Goal: Transaction & Acquisition: Download file/media

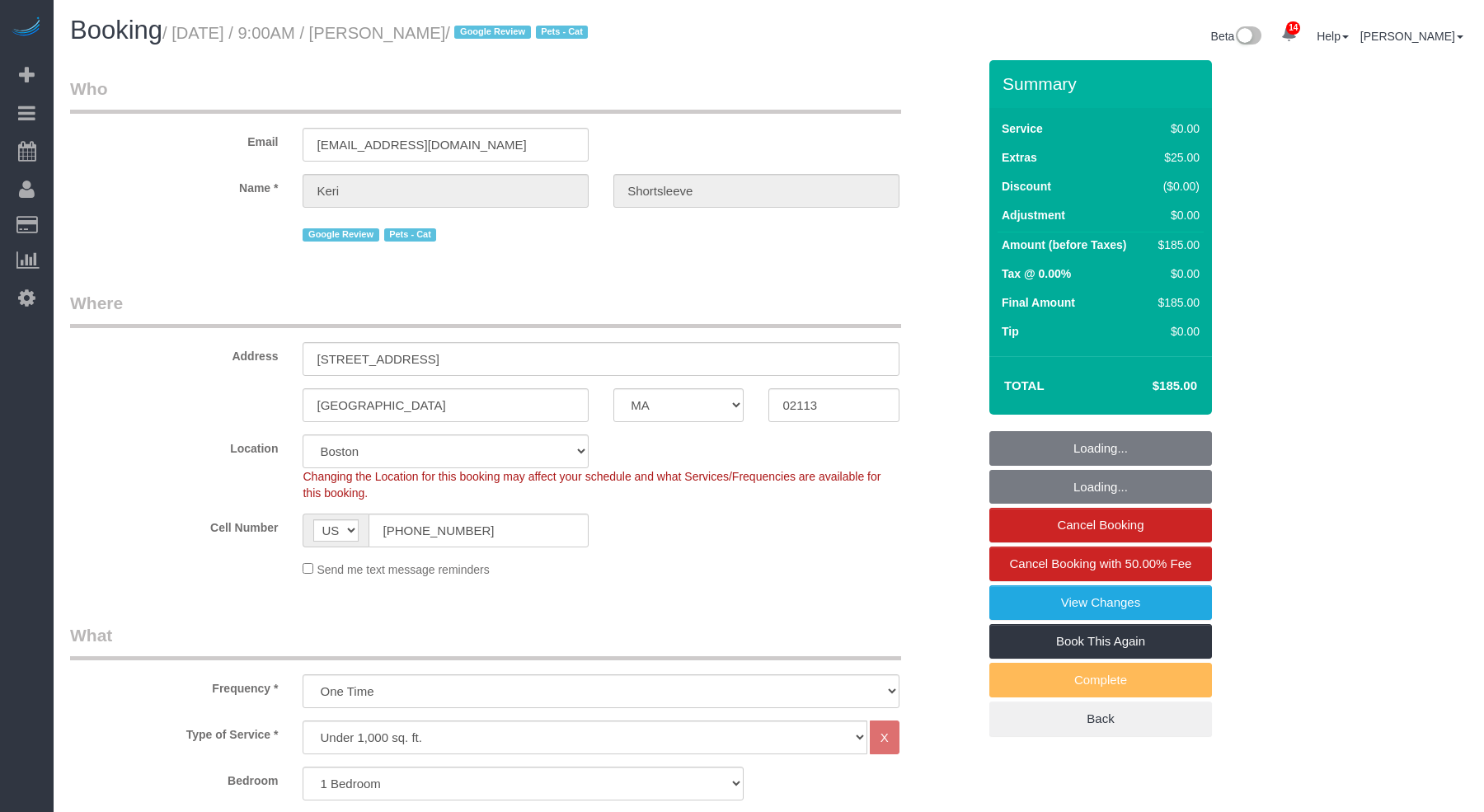
select select "MA"
select select "1"
select select "spot51"
select select "number:89"
select select "number:90"
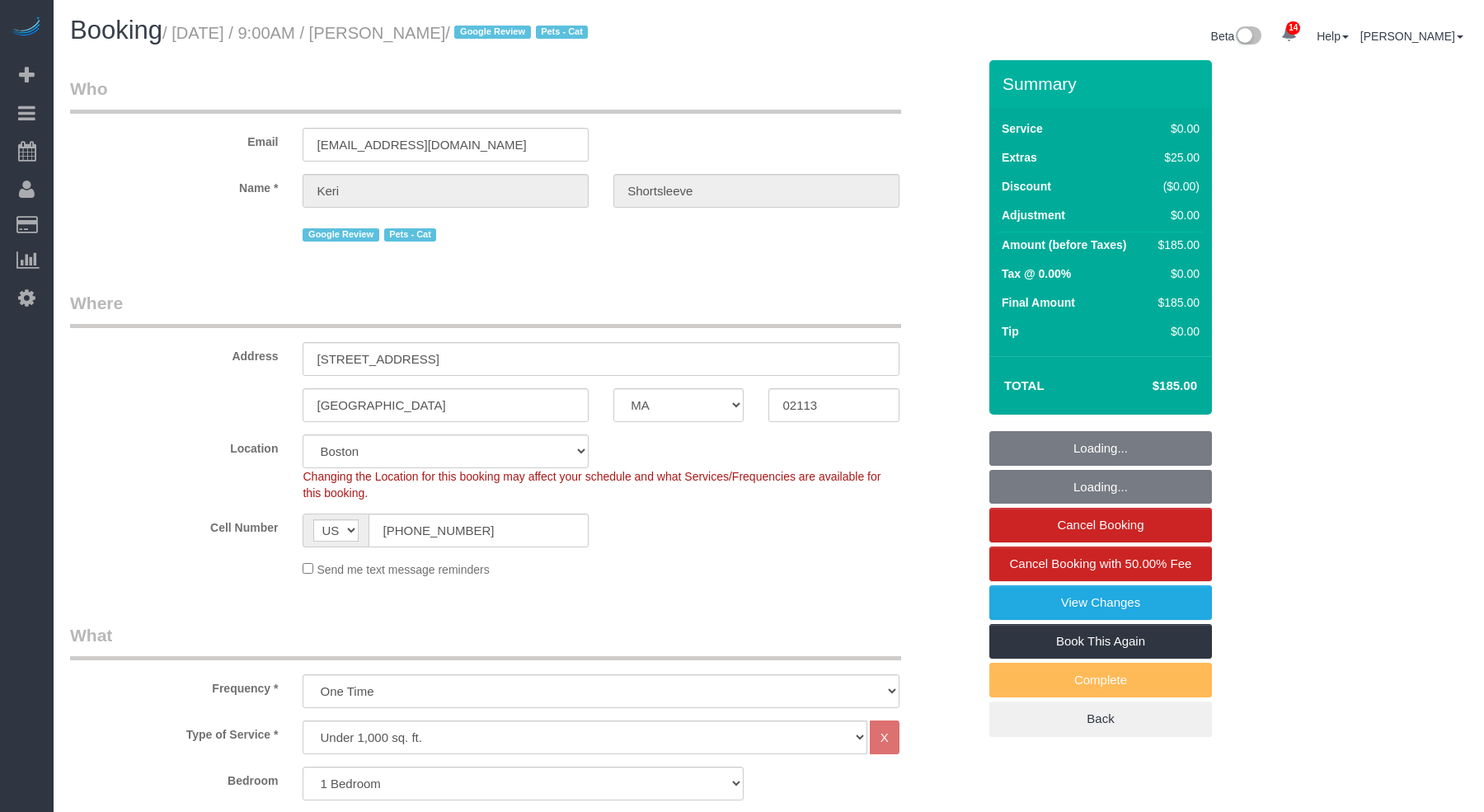
select select "number:14"
select select "number:5"
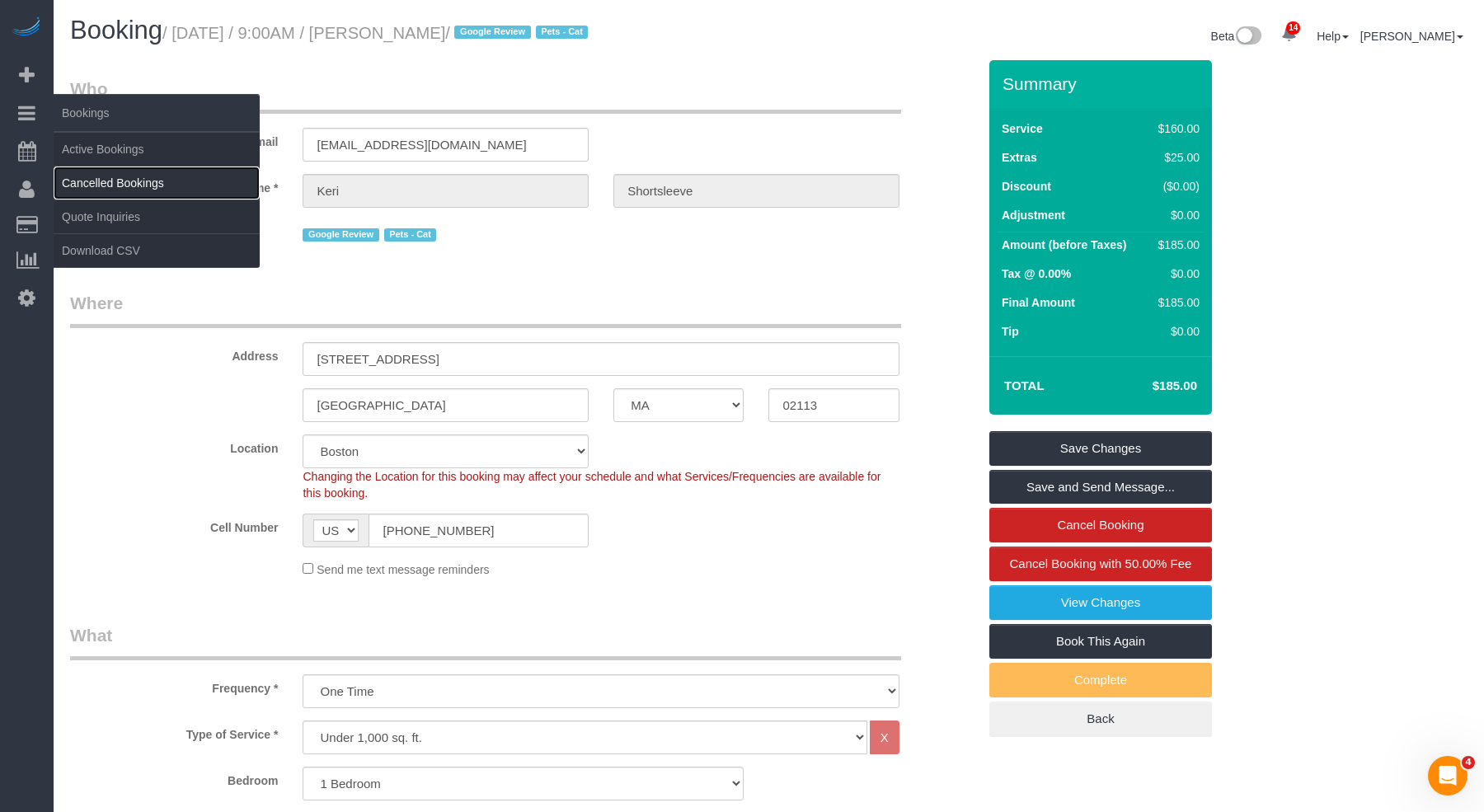
click at [151, 167] on link "Cancelled Bookings" at bounding box center [157, 182] width 206 height 33
click at [151, 159] on link "Active Bookings" at bounding box center [157, 149] width 206 height 33
click at [151, 159] on body "14 Beta Your Notifications You have 0 alerts × You have 6 to charge for [DATE] …" at bounding box center [742, 406] width 1484 height 812
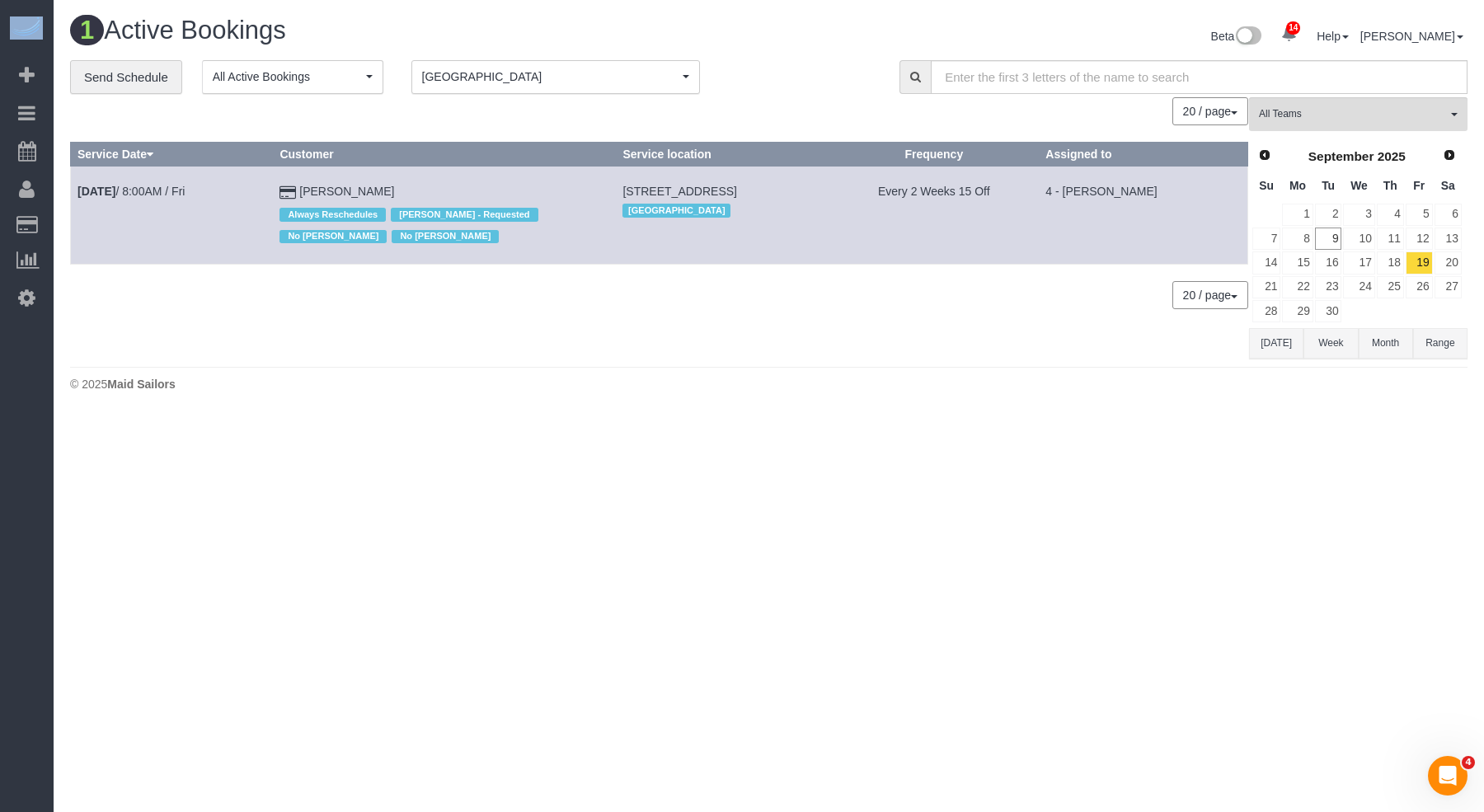
click at [1275, 334] on button "[DATE]" at bounding box center [1276, 343] width 55 height 31
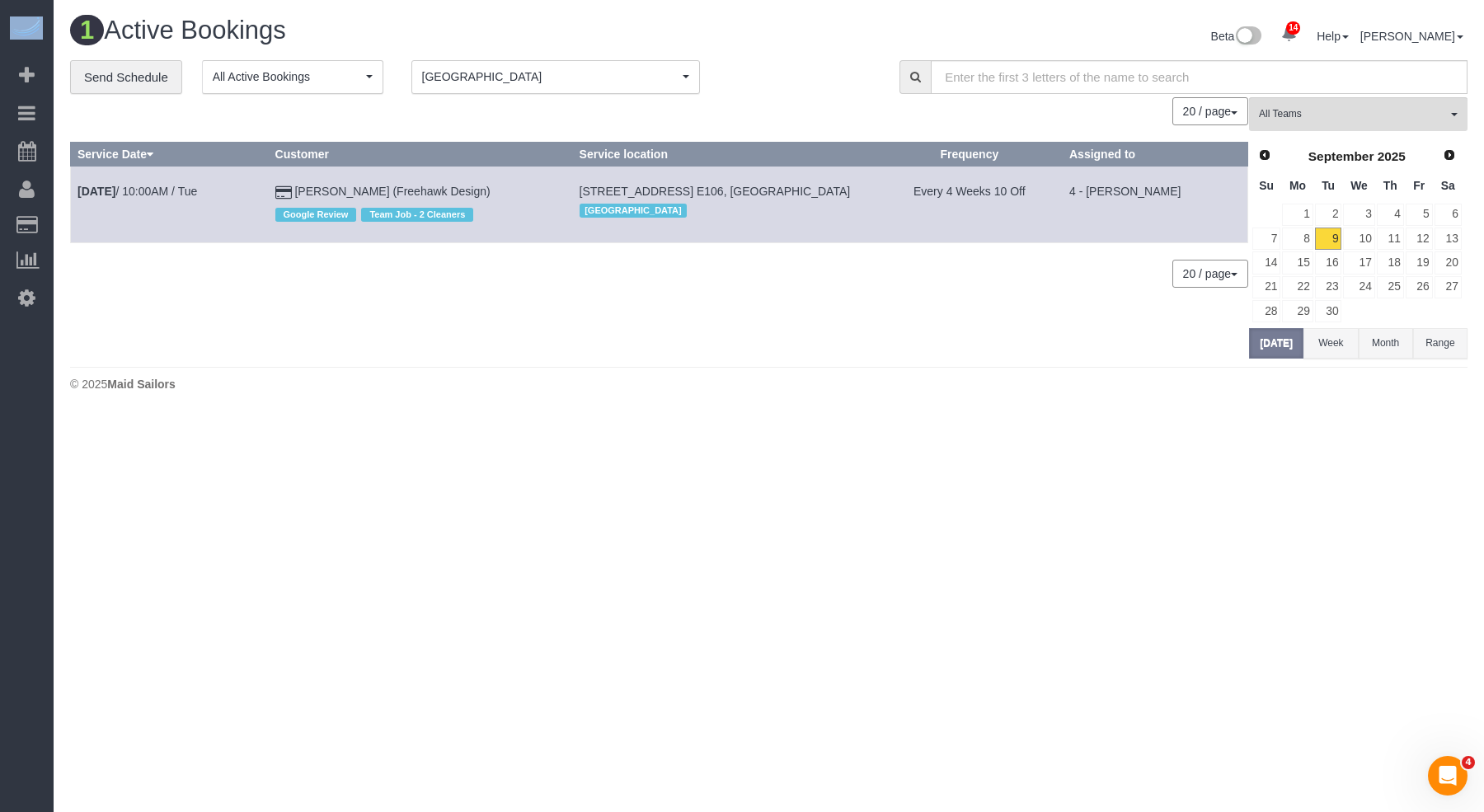
click at [599, 89] on button "Boston [GEOGRAPHIC_DATA]" at bounding box center [556, 77] width 289 height 34
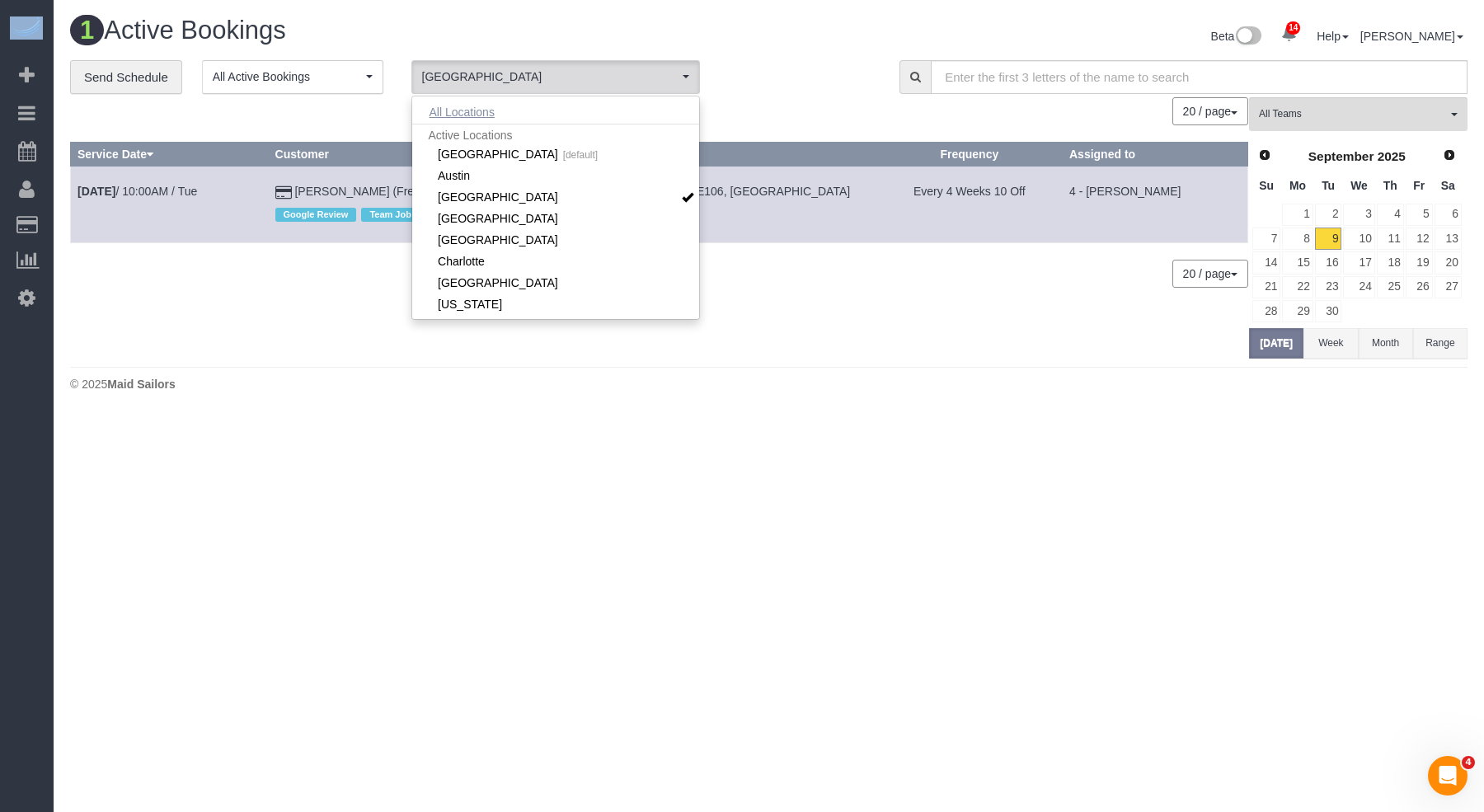
click at [486, 115] on button "All Locations" at bounding box center [461, 111] width 100 height 23
click at [735, 306] on div "0 Bookings found. We couldn't find any bookings that matched your search. Creat…" at bounding box center [660, 227] width 1178 height 261
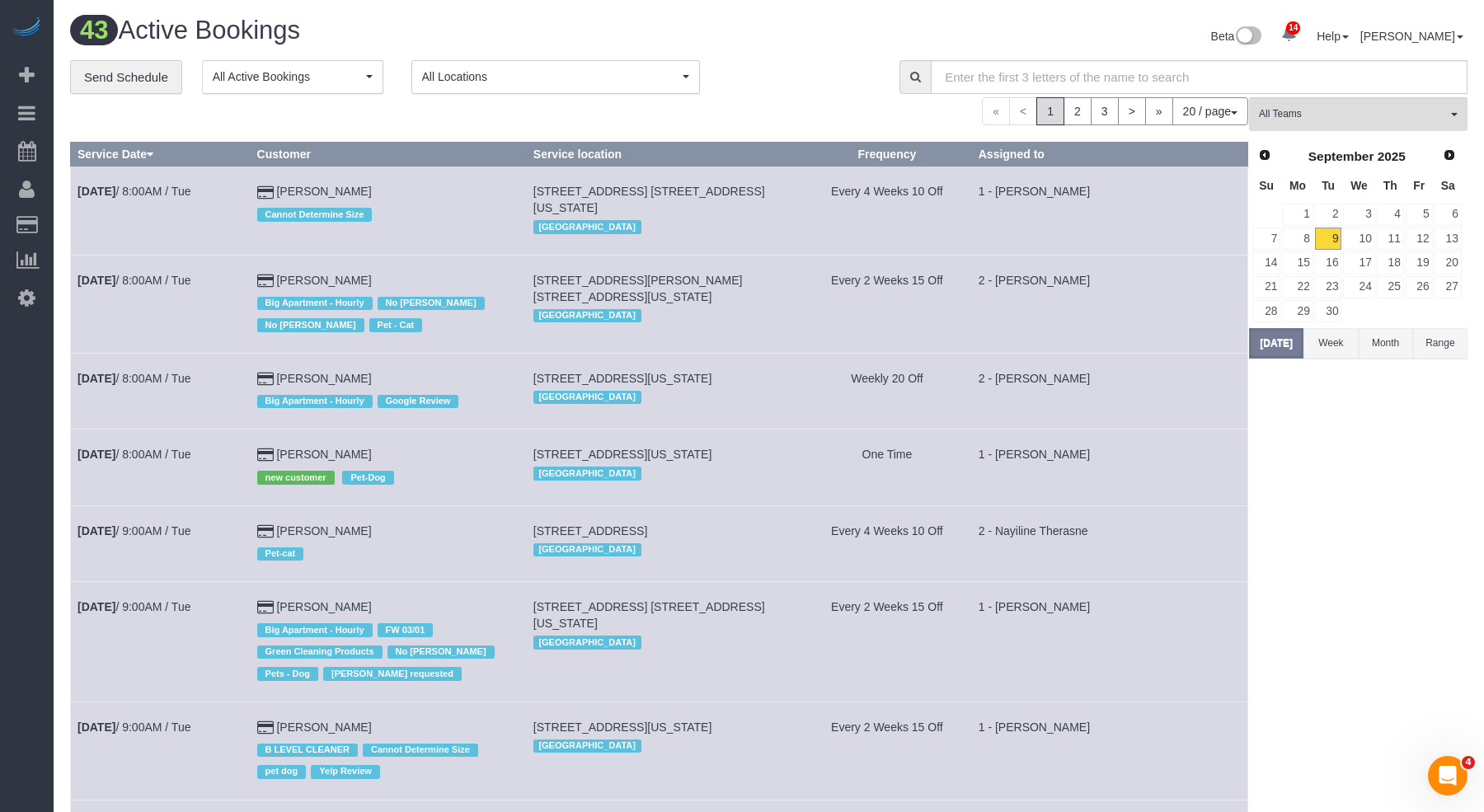
click at [712, 372] on span "[STREET_ADDRESS][US_STATE]" at bounding box center [623, 378] width 179 height 13
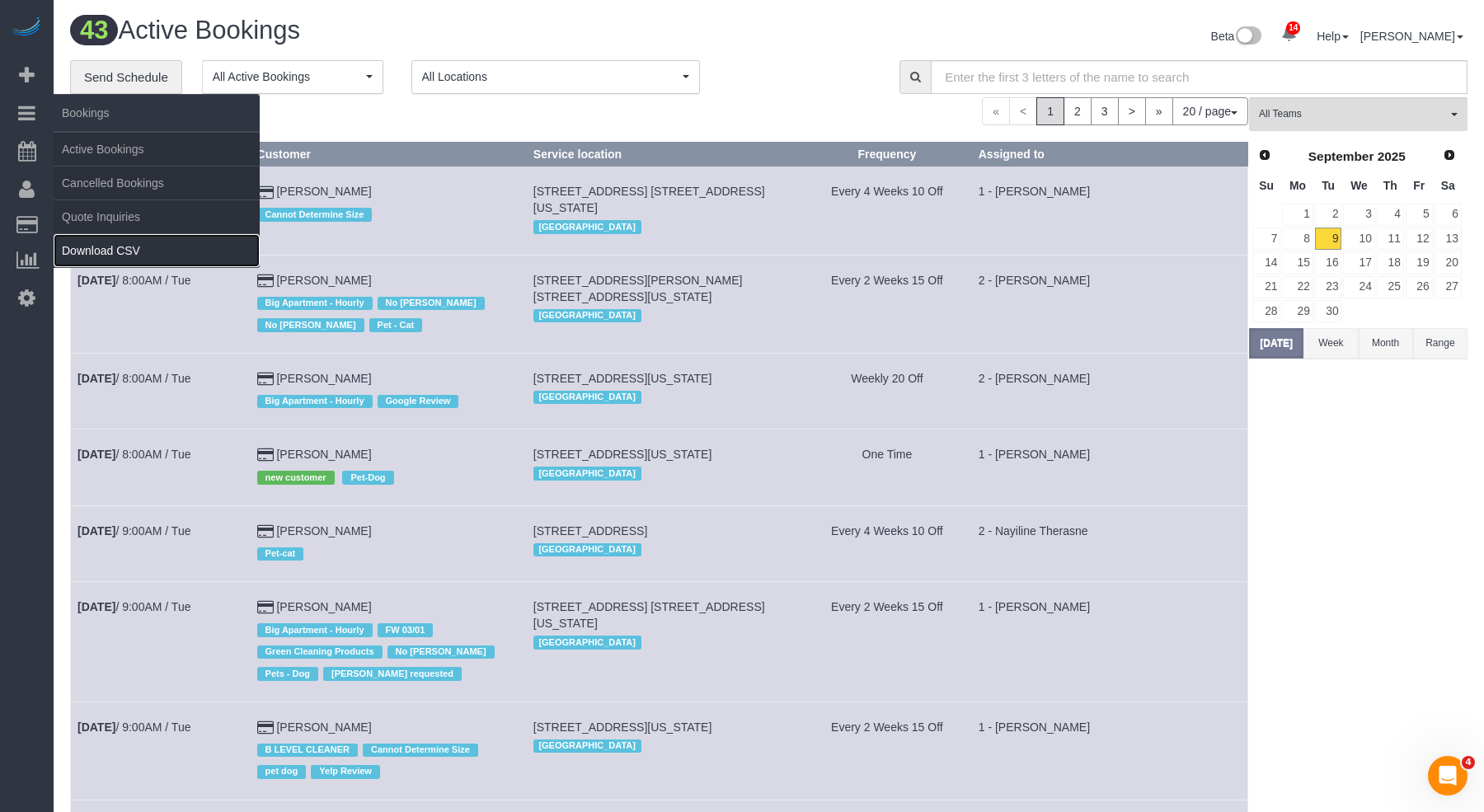
click at [135, 258] on link "Download CSV" at bounding box center [157, 250] width 206 height 33
click at [139, 254] on link "Download CSV" at bounding box center [157, 250] width 206 height 33
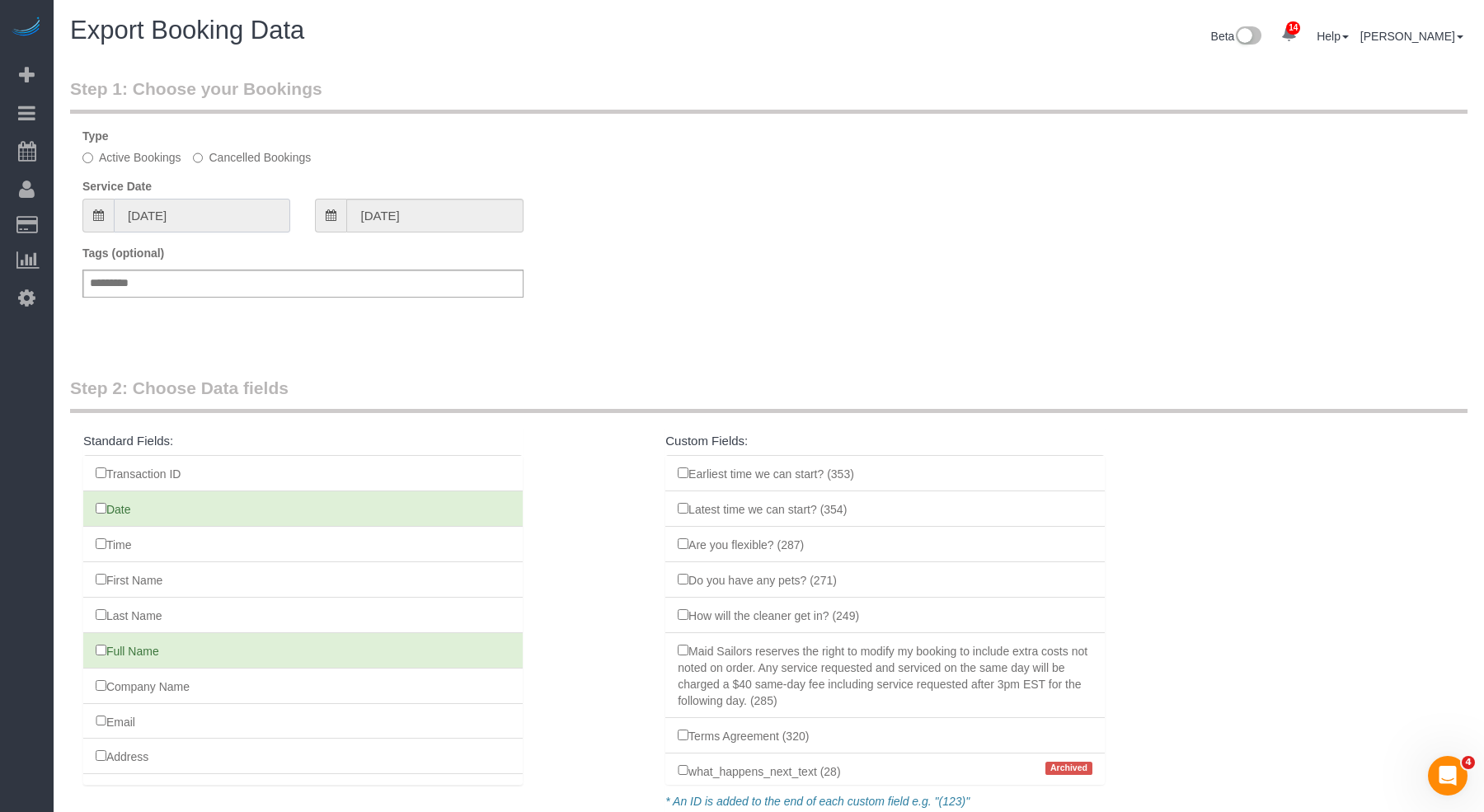
click at [221, 215] on input "[DATE]" at bounding box center [202, 215] width 177 height 34
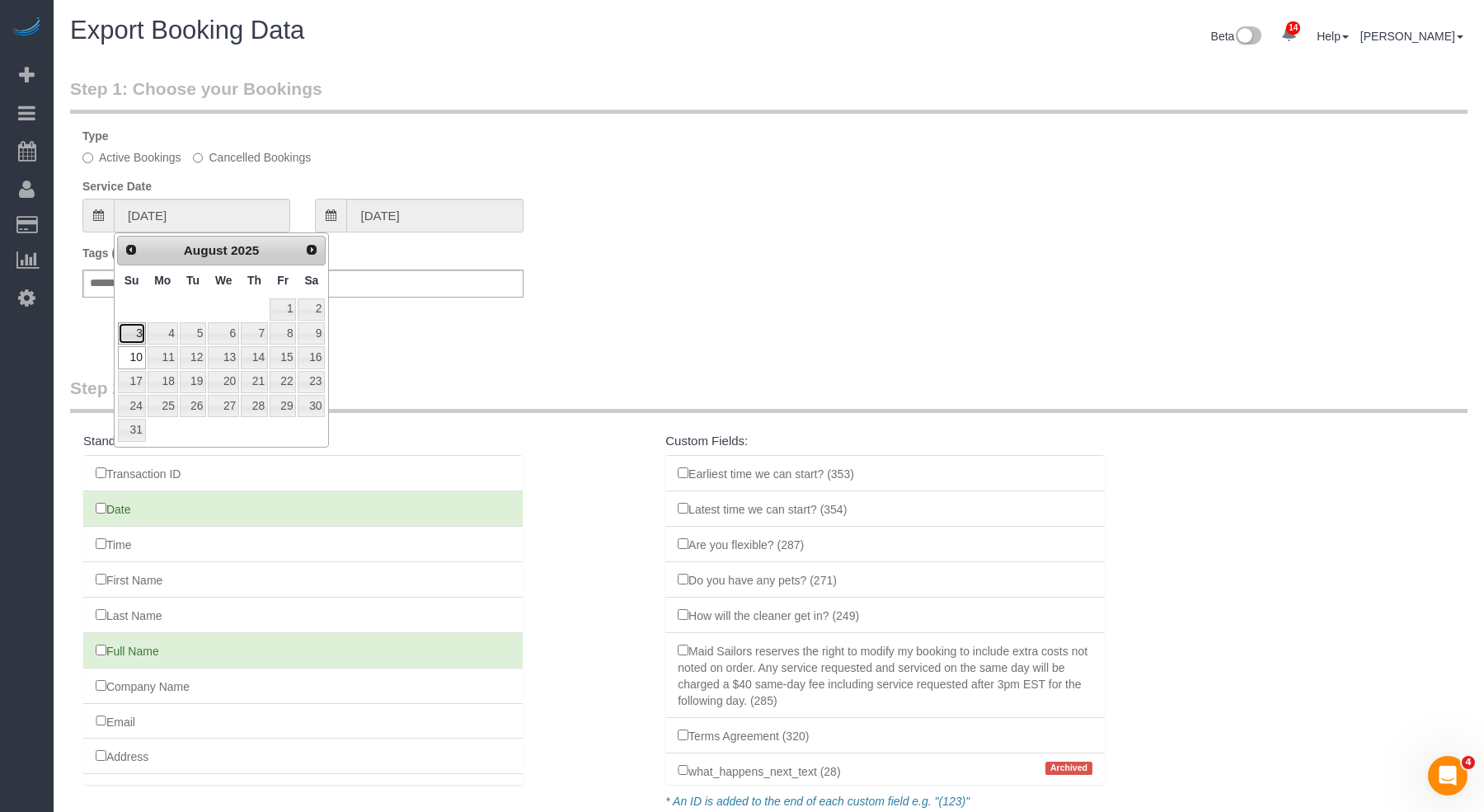
click at [135, 331] on link "3" at bounding box center [132, 333] width 28 height 22
type input "[DATE]"
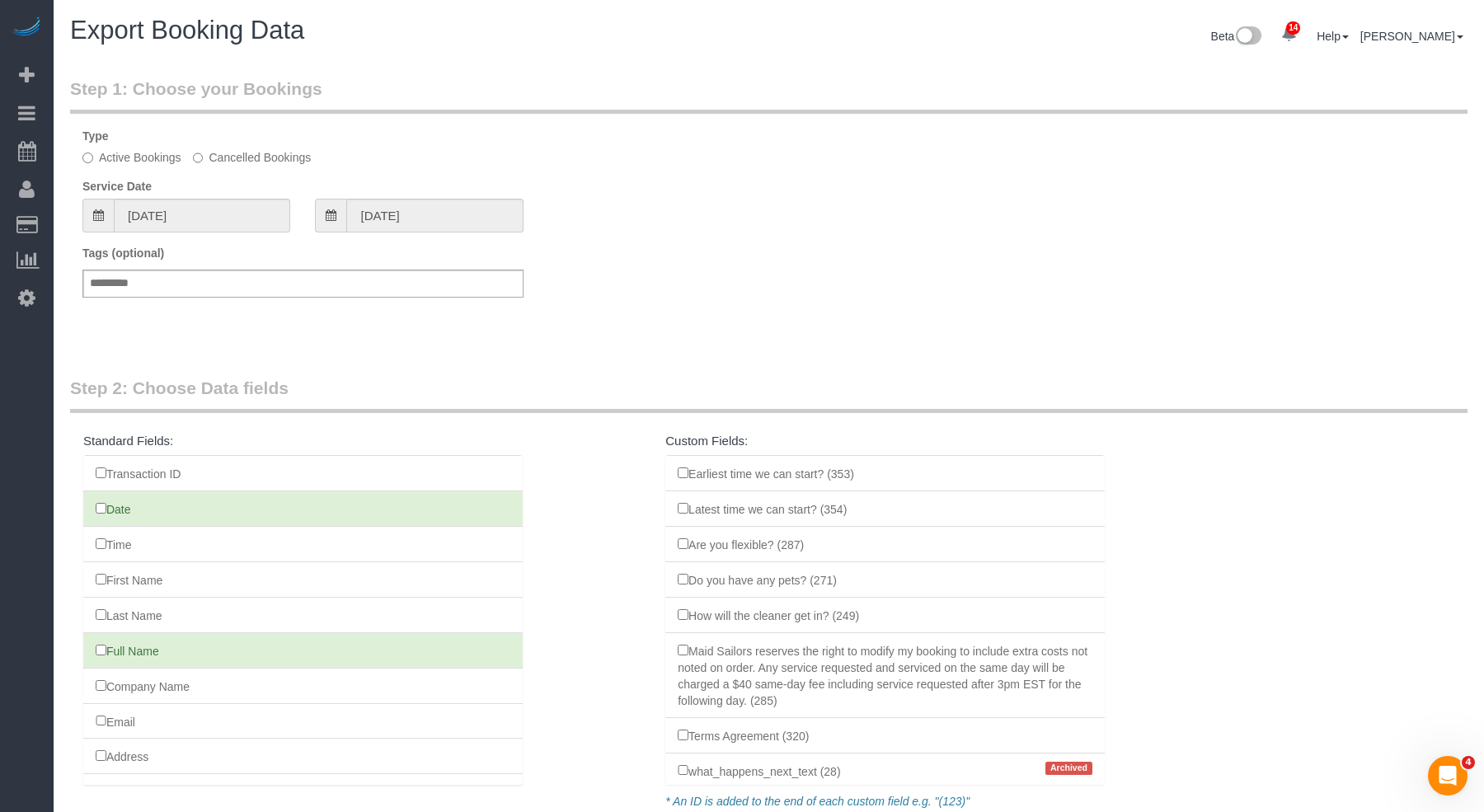
click at [204, 192] on div "Service Date [DATE]" at bounding box center [186, 204] width 232 height 55
click at [204, 195] on div "Service Date [DATE]" at bounding box center [186, 204] width 232 height 55
click at [206, 219] on input "[DATE]" at bounding box center [202, 215] width 177 height 34
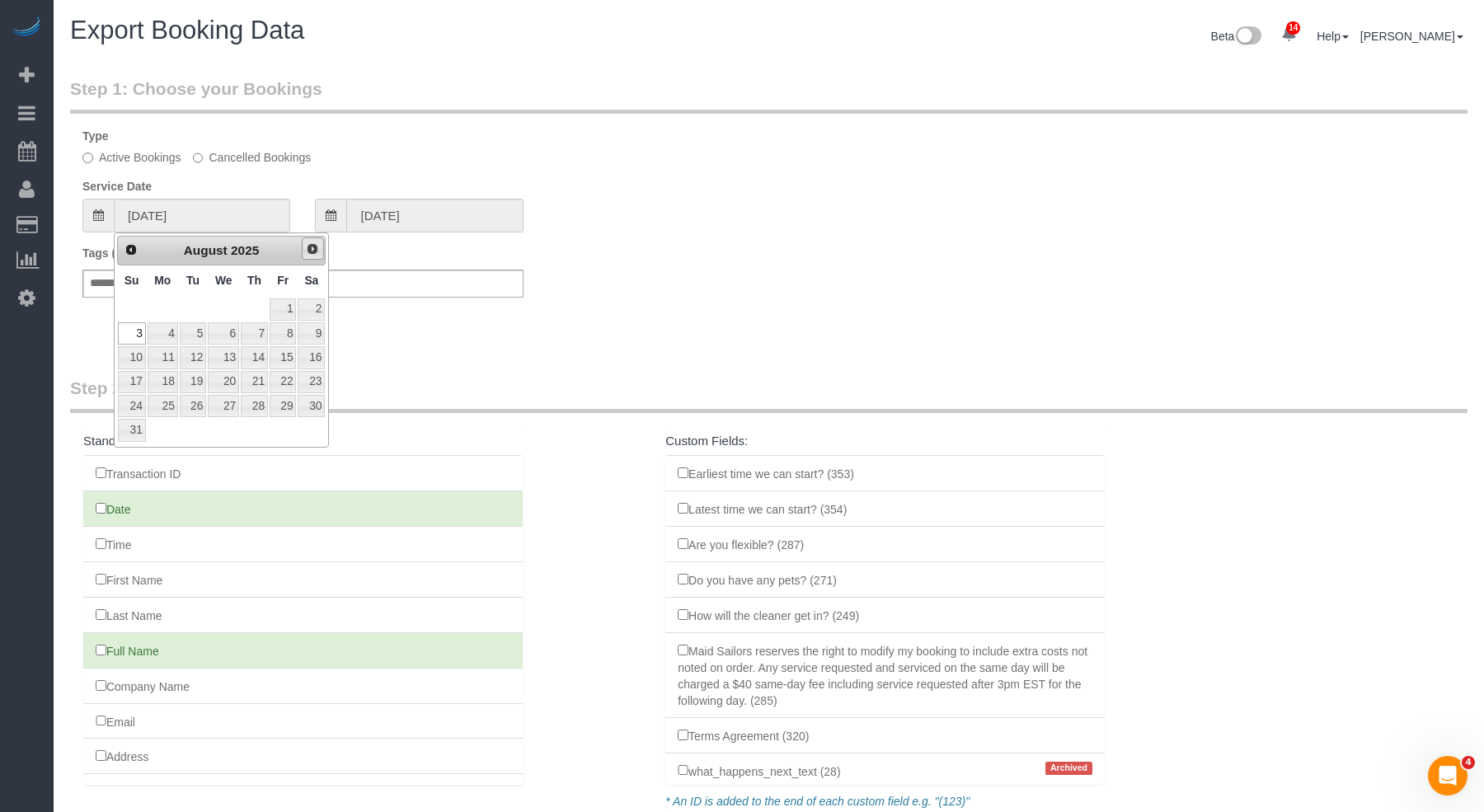
click at [310, 246] on span "Next" at bounding box center [311, 248] width 13 height 13
click at [128, 257] on link "Prev" at bounding box center [130, 249] width 23 height 23
click at [136, 418] on link "31" at bounding box center [132, 429] width 28 height 22
type input "[DATE]"
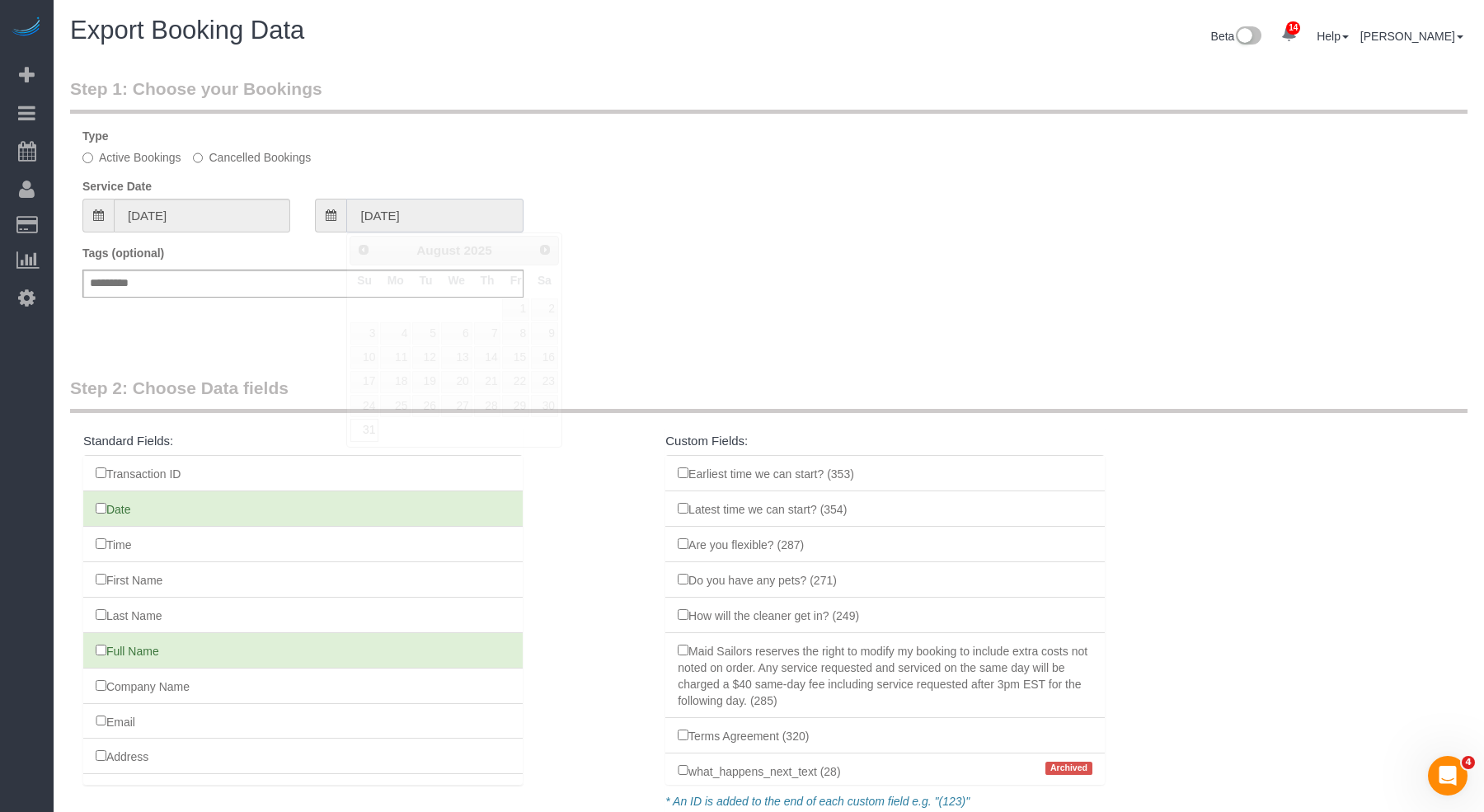
click at [373, 205] on input "[DATE]" at bounding box center [434, 215] width 177 height 34
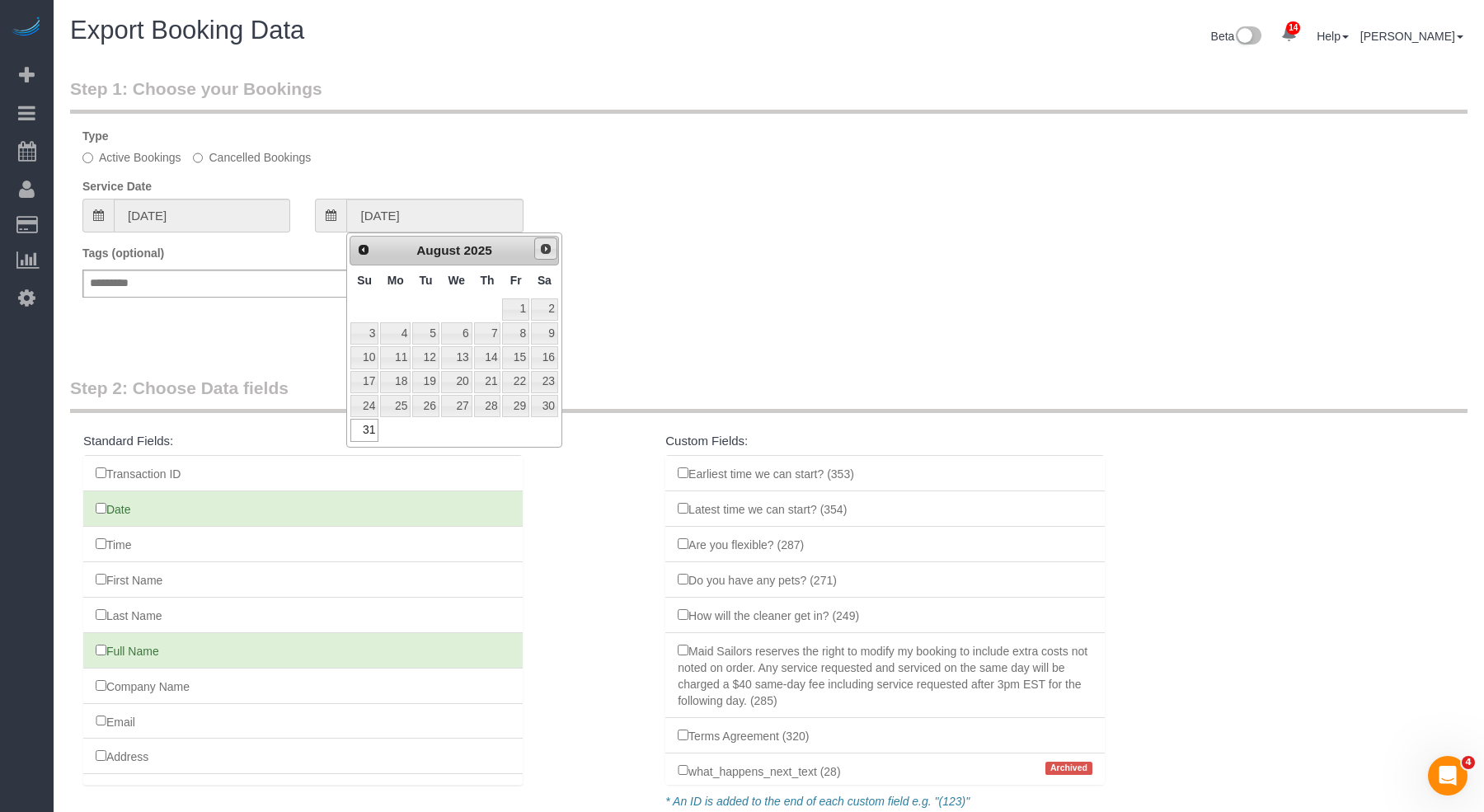
click at [549, 247] on span "Next" at bounding box center [545, 248] width 13 height 13
click at [552, 306] on link "6" at bounding box center [544, 309] width 27 height 22
type input "[DATE]"
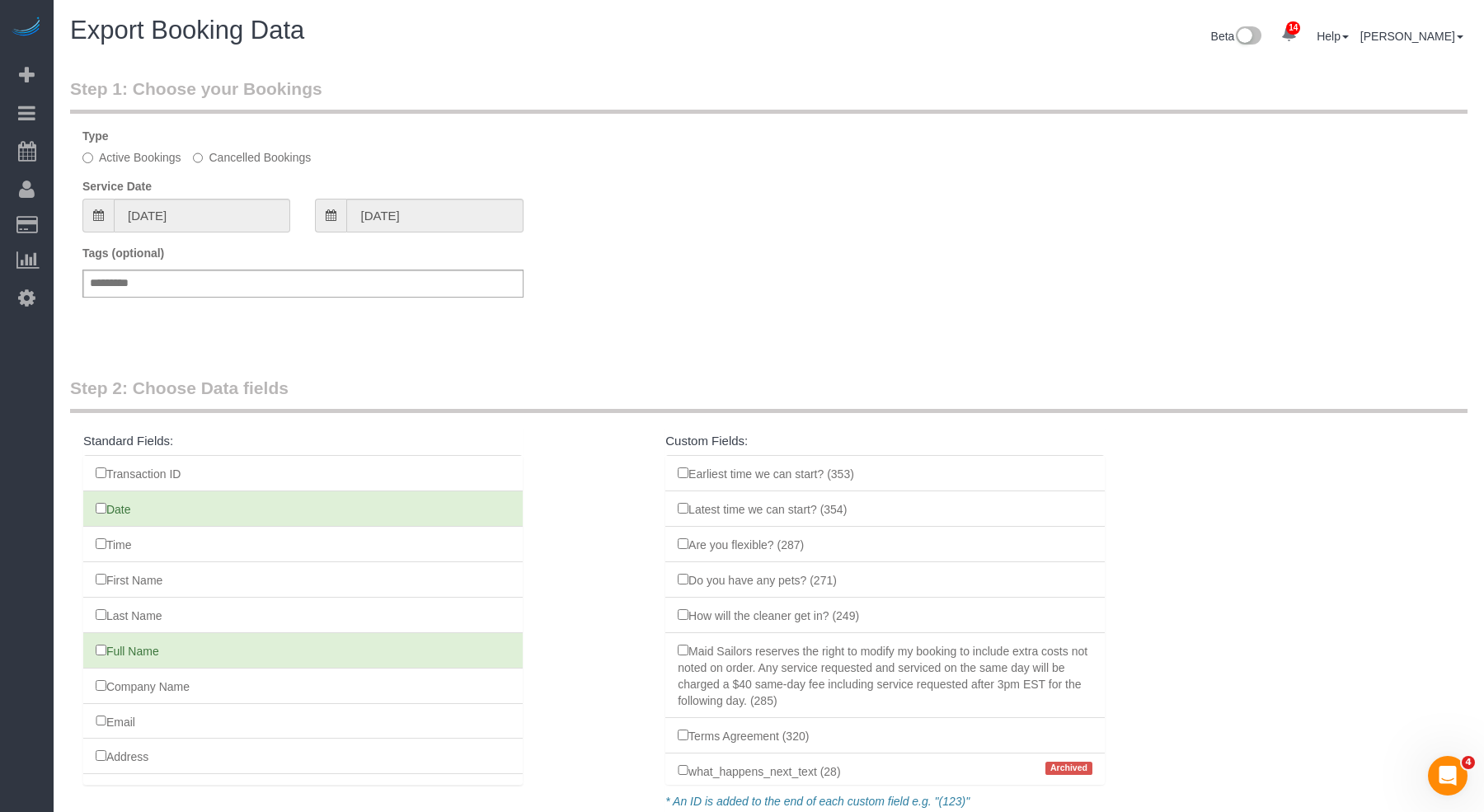
click at [602, 349] on div "Step 1: Choose your Bookings Type Active Bookings Cancelled Bookings Service Da…" at bounding box center [768, 210] width 1422 height 299
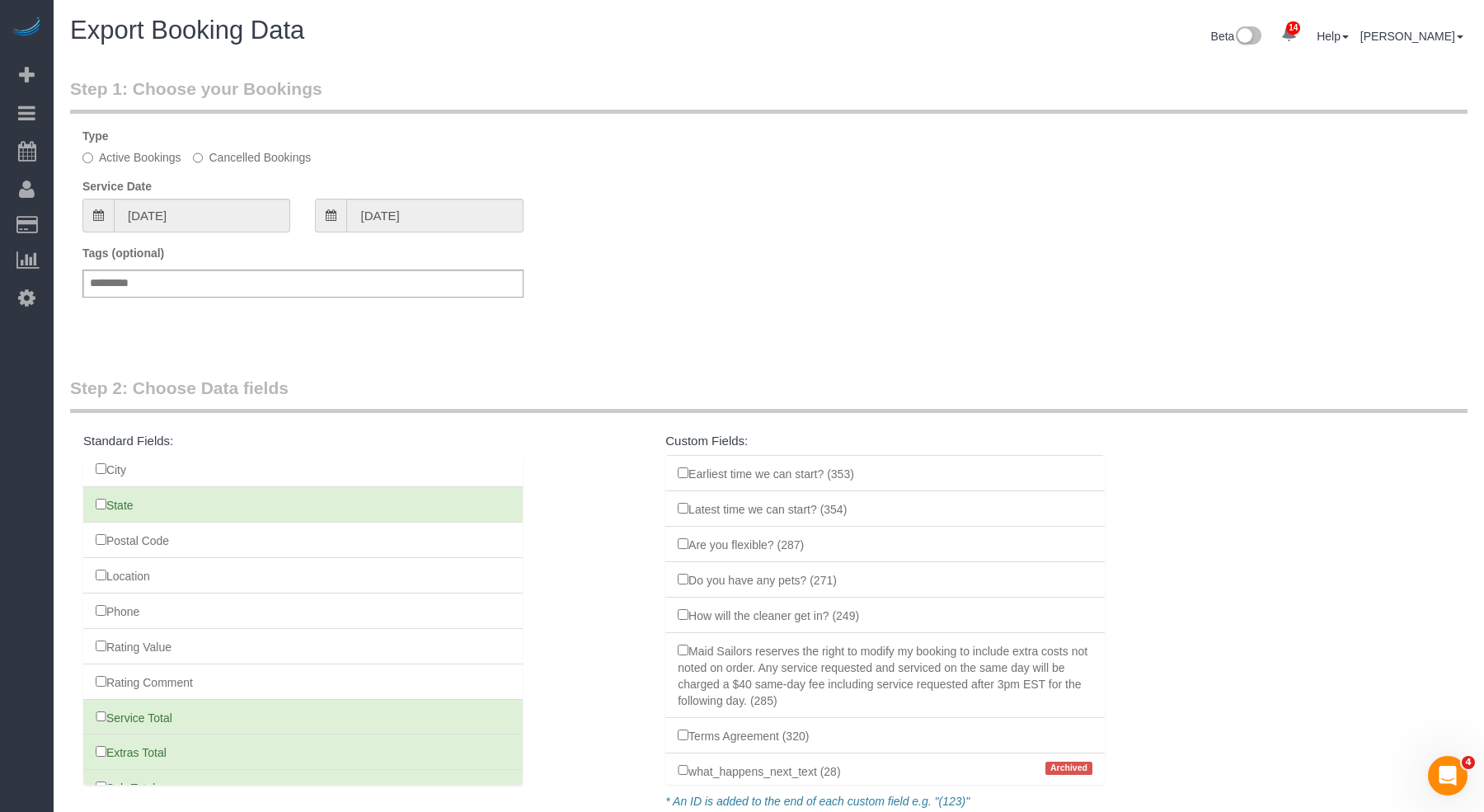
scroll to position [327, 0]
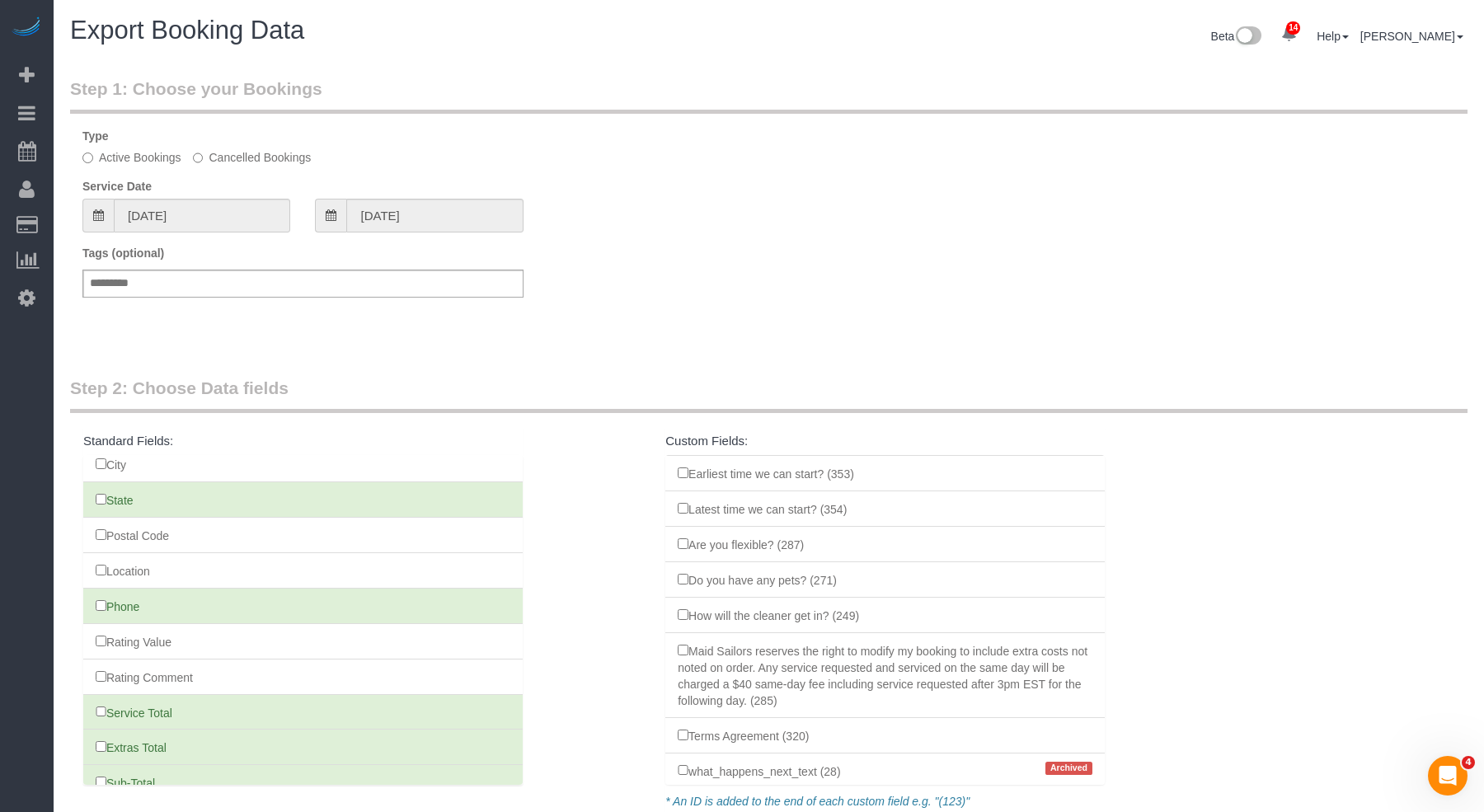
click at [99, 638] on li "Rating Value" at bounding box center [303, 640] width 439 height 37
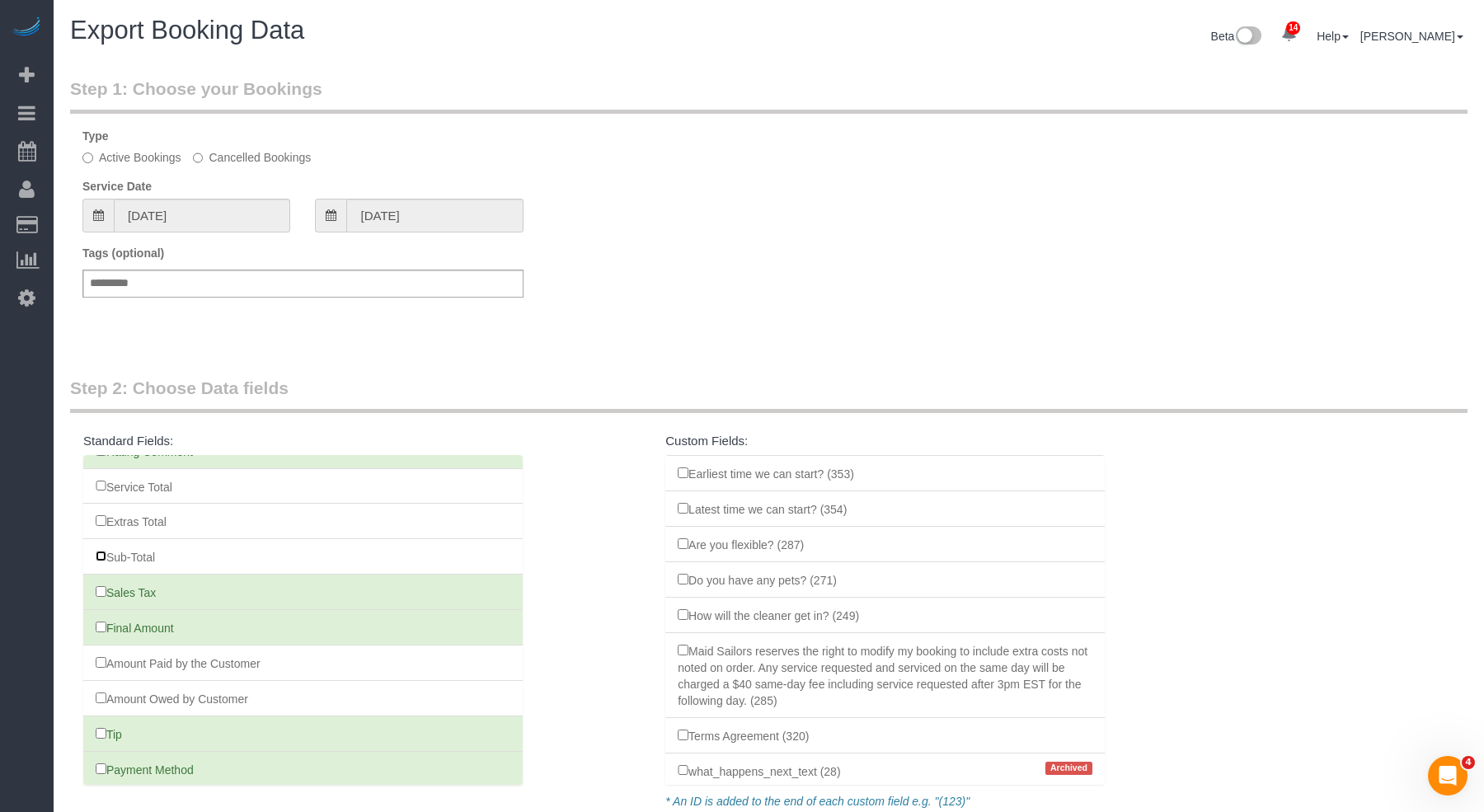
scroll to position [553, 0]
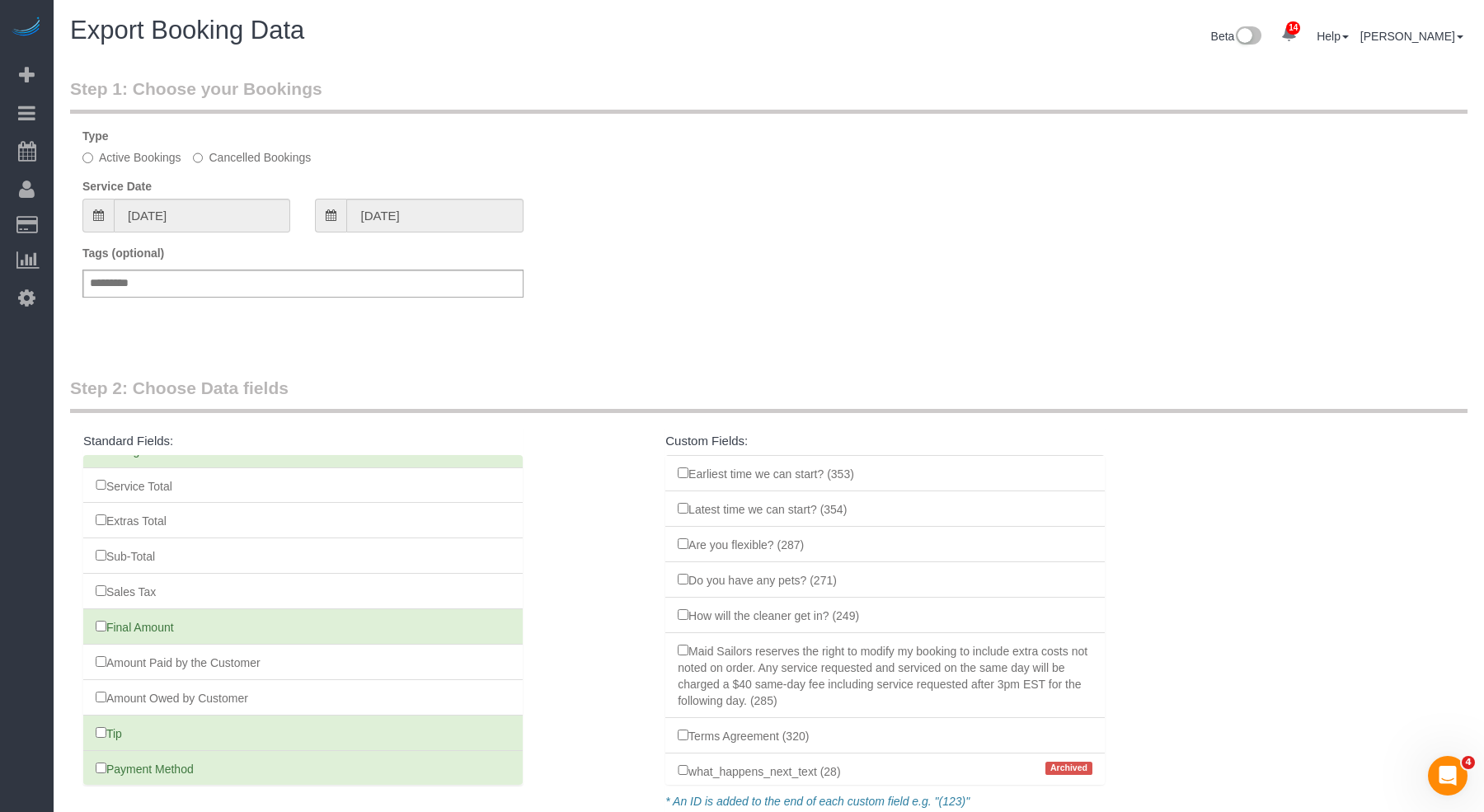
click at [98, 608] on li "Final Amount" at bounding box center [303, 626] width 439 height 37
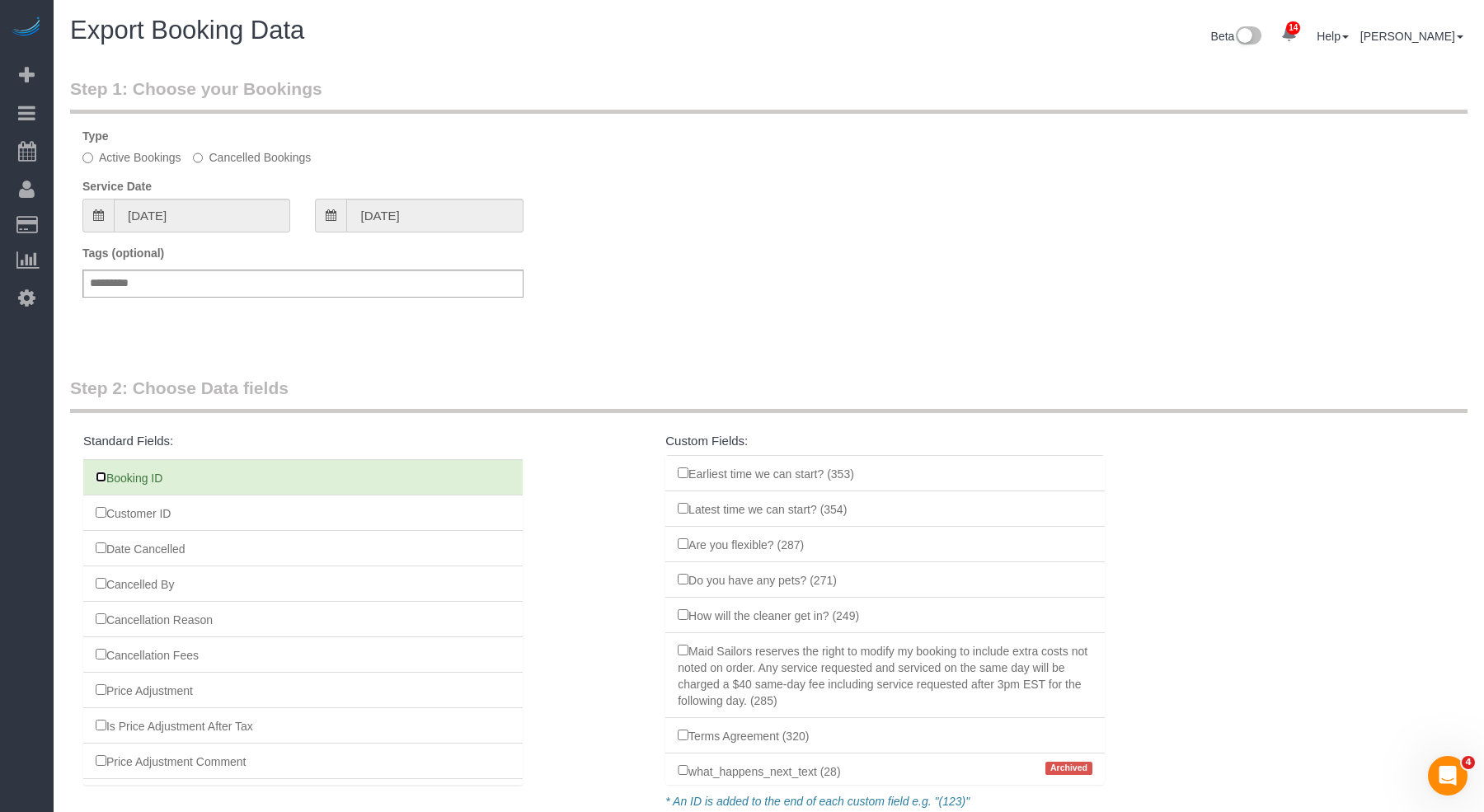
scroll to position [1526, 0]
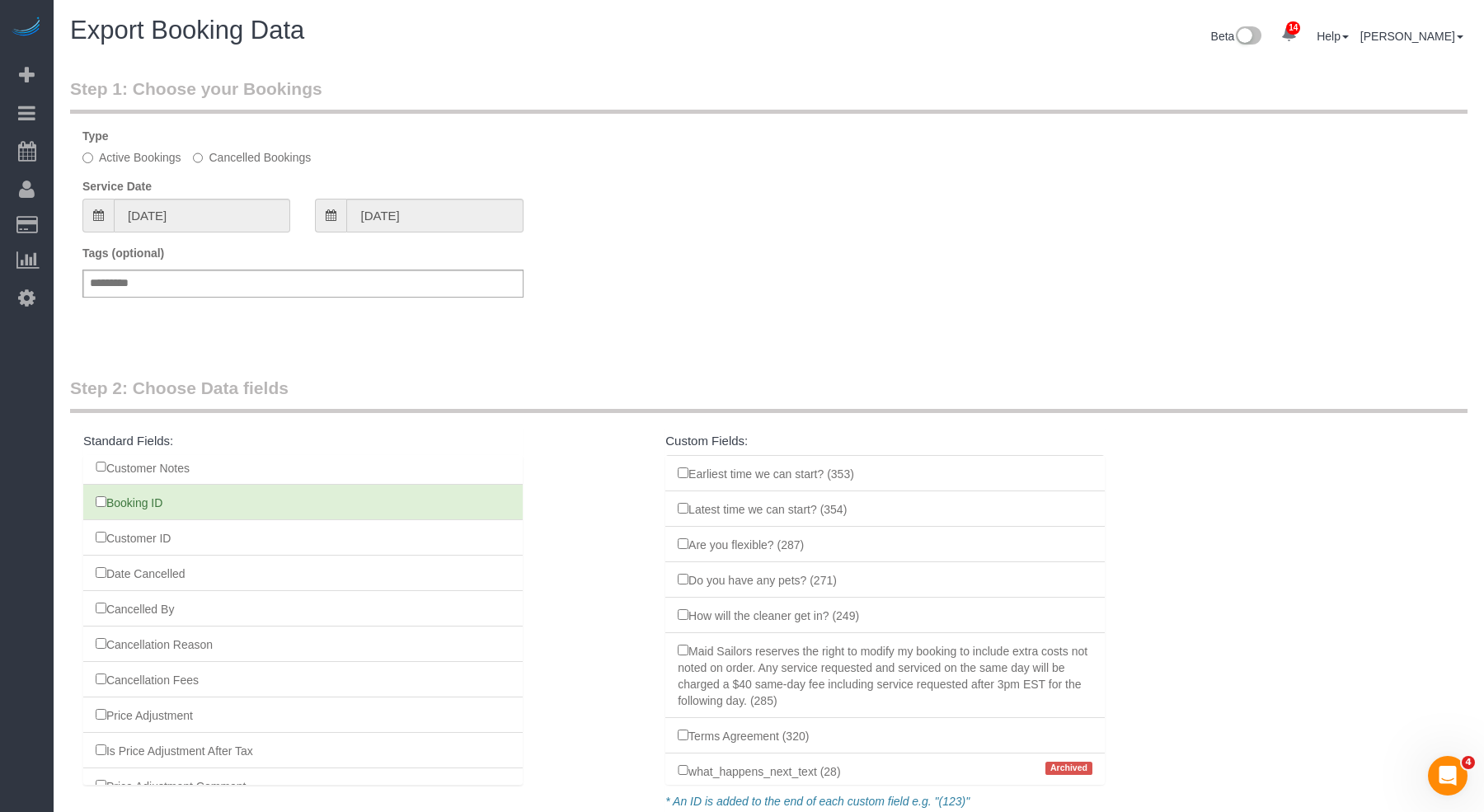
click at [609, 496] on fieldset "Step 2: Choose Data fields Standard Fields: Transaction ID Date Time First Name…" at bounding box center [769, 622] width 1398 height 493
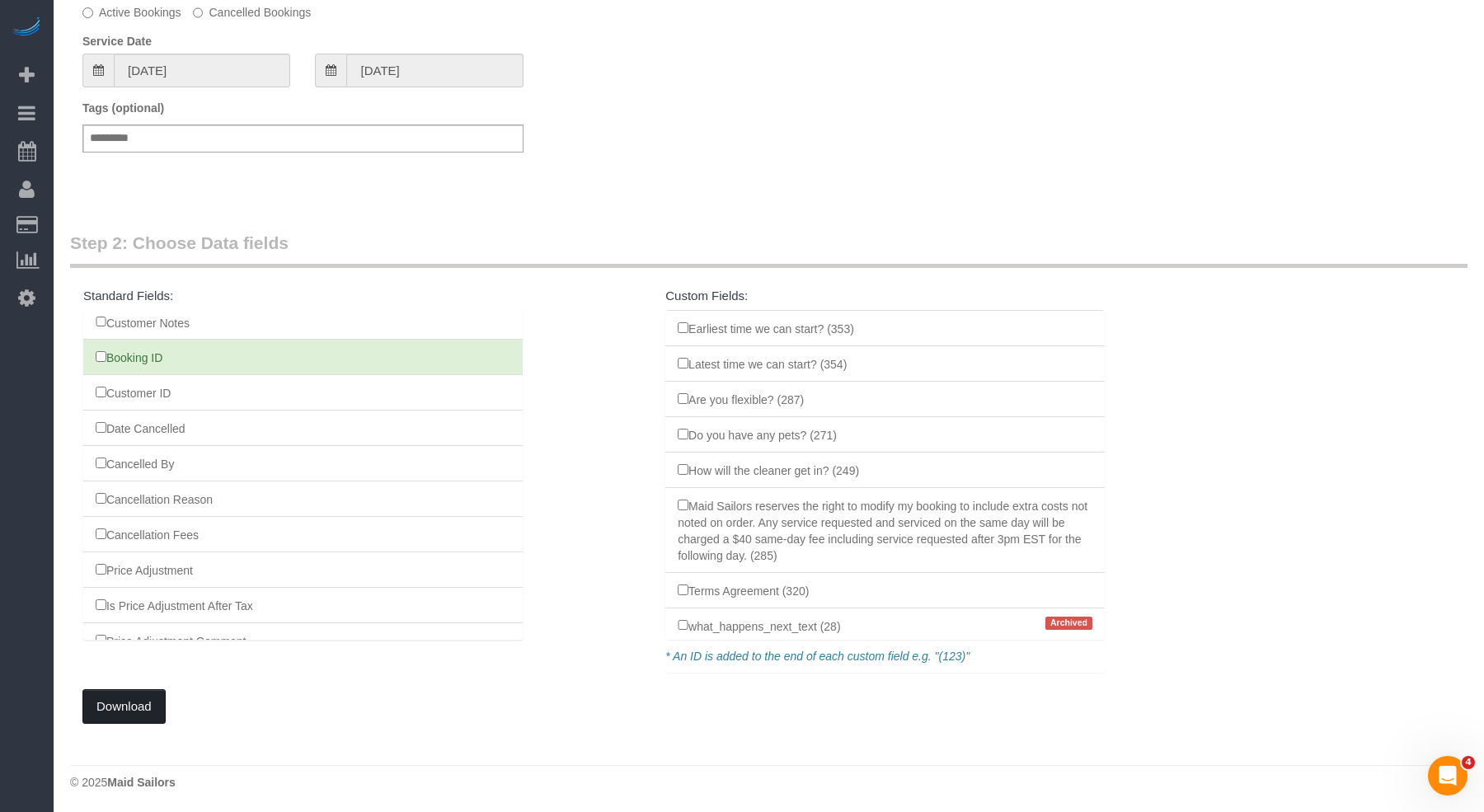
click at [138, 707] on button "Download" at bounding box center [124, 706] width 83 height 35
